Goal: Information Seeking & Learning: Learn about a topic

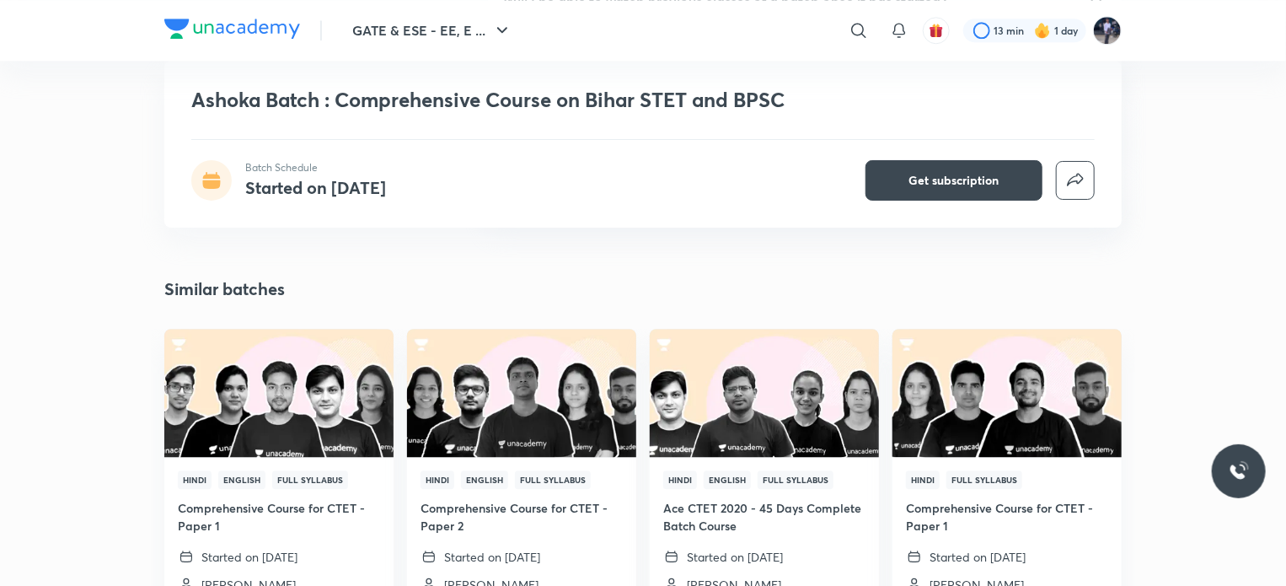
scroll to position [2276, 0]
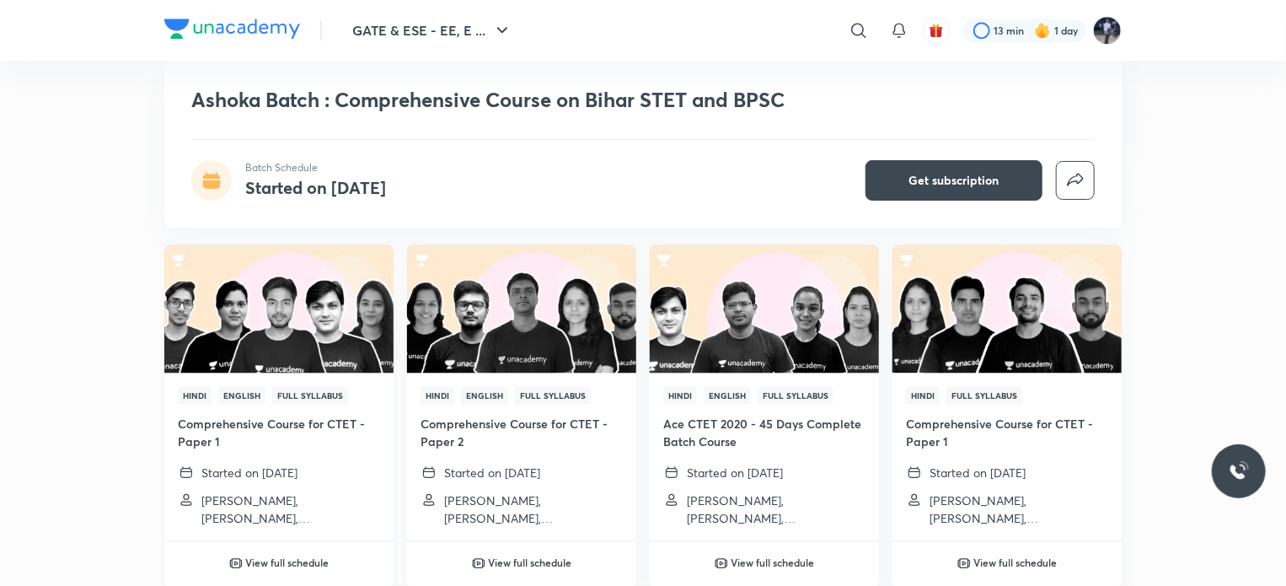
click at [352, 328] on img at bounding box center [278, 308] width 233 height 131
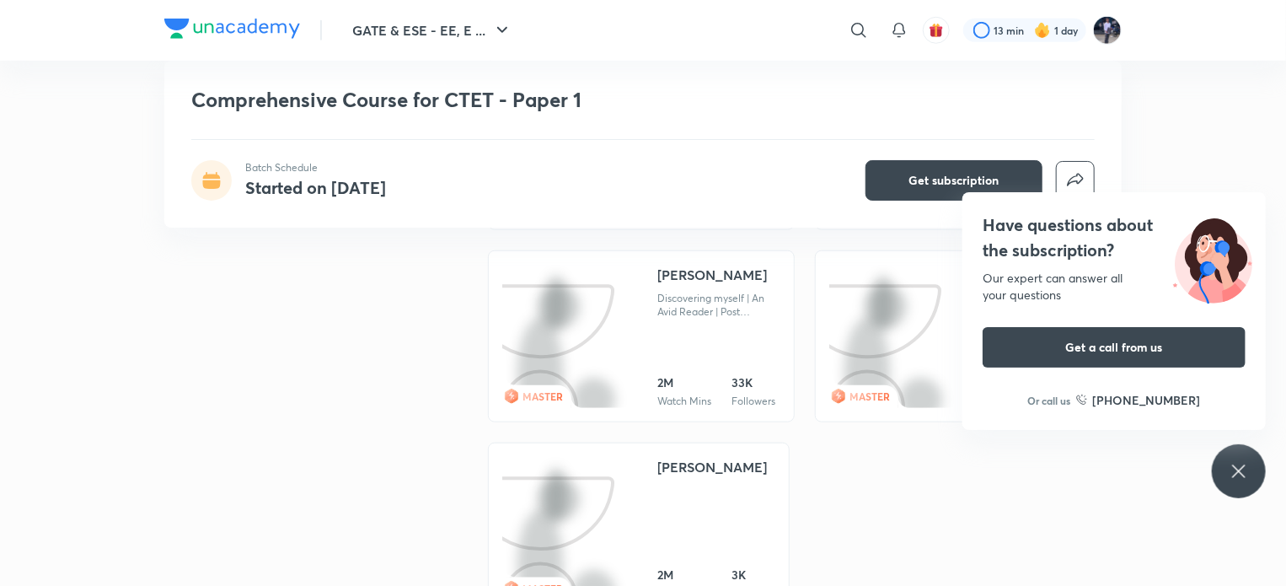
scroll to position [1096, 0]
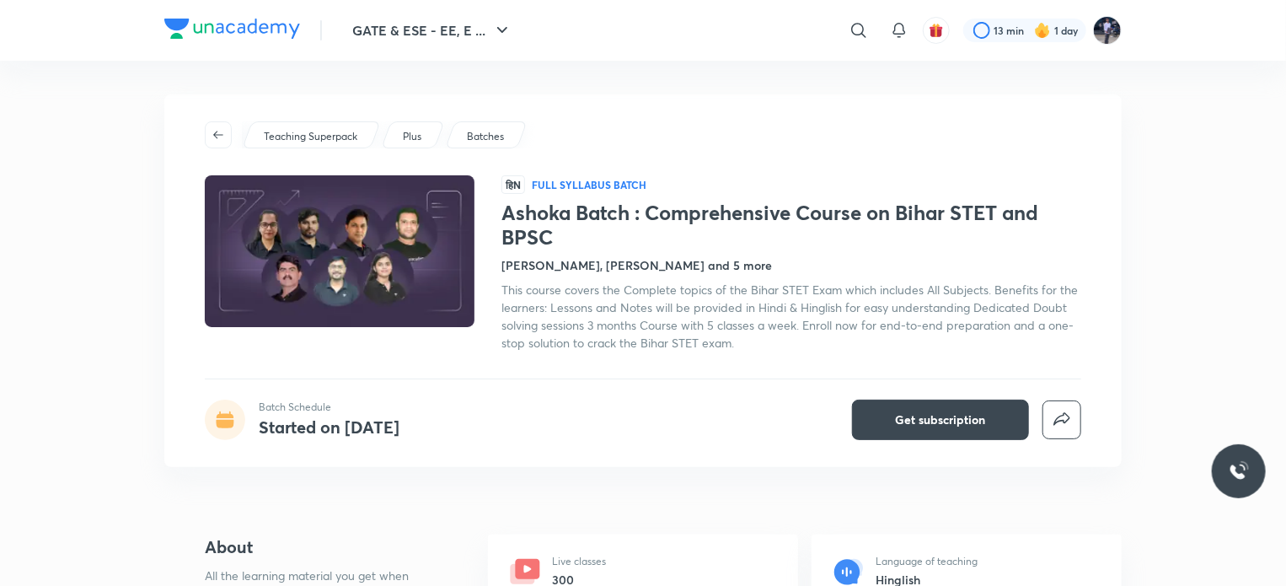
click at [621, 186] on p "Full Syllabus Batch" at bounding box center [589, 184] width 115 height 13
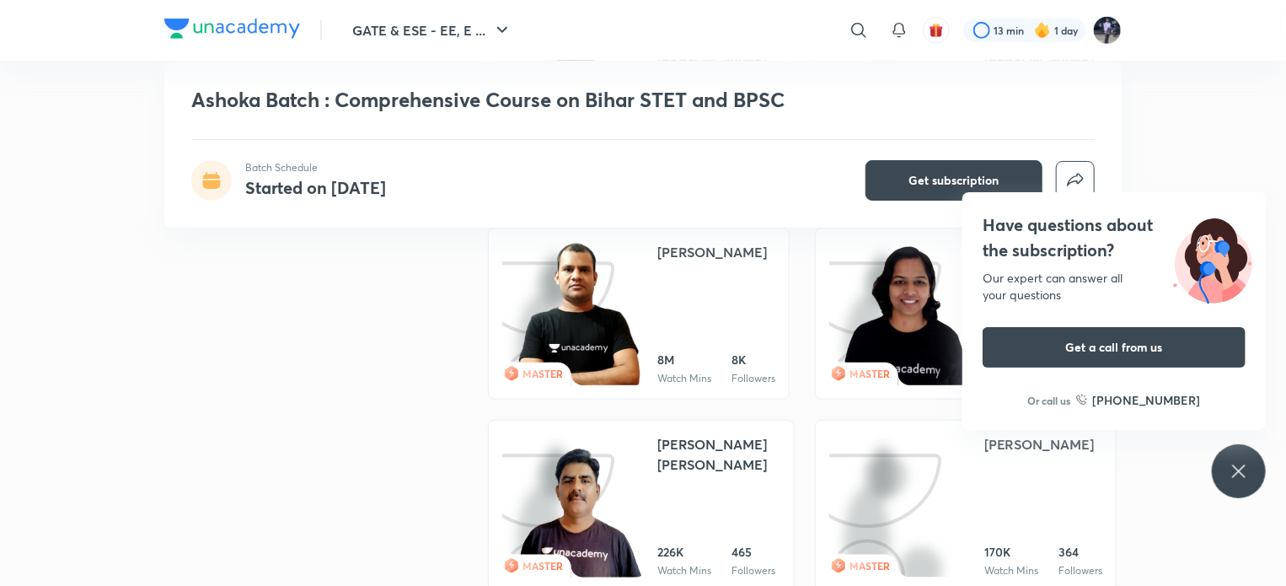
scroll to position [759, 0]
